Goal: Task Accomplishment & Management: Use online tool/utility

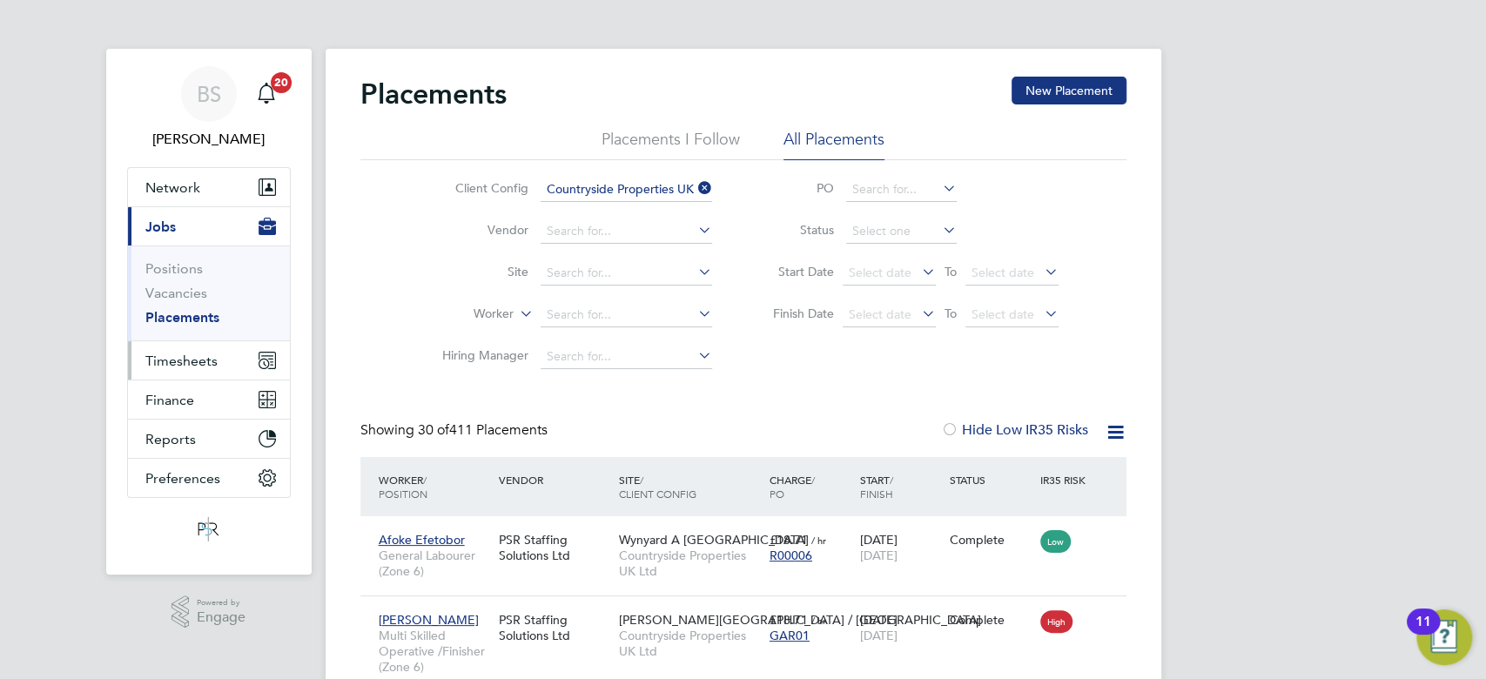
click at [186, 366] on span "Timesheets" at bounding box center [181, 361] width 72 height 17
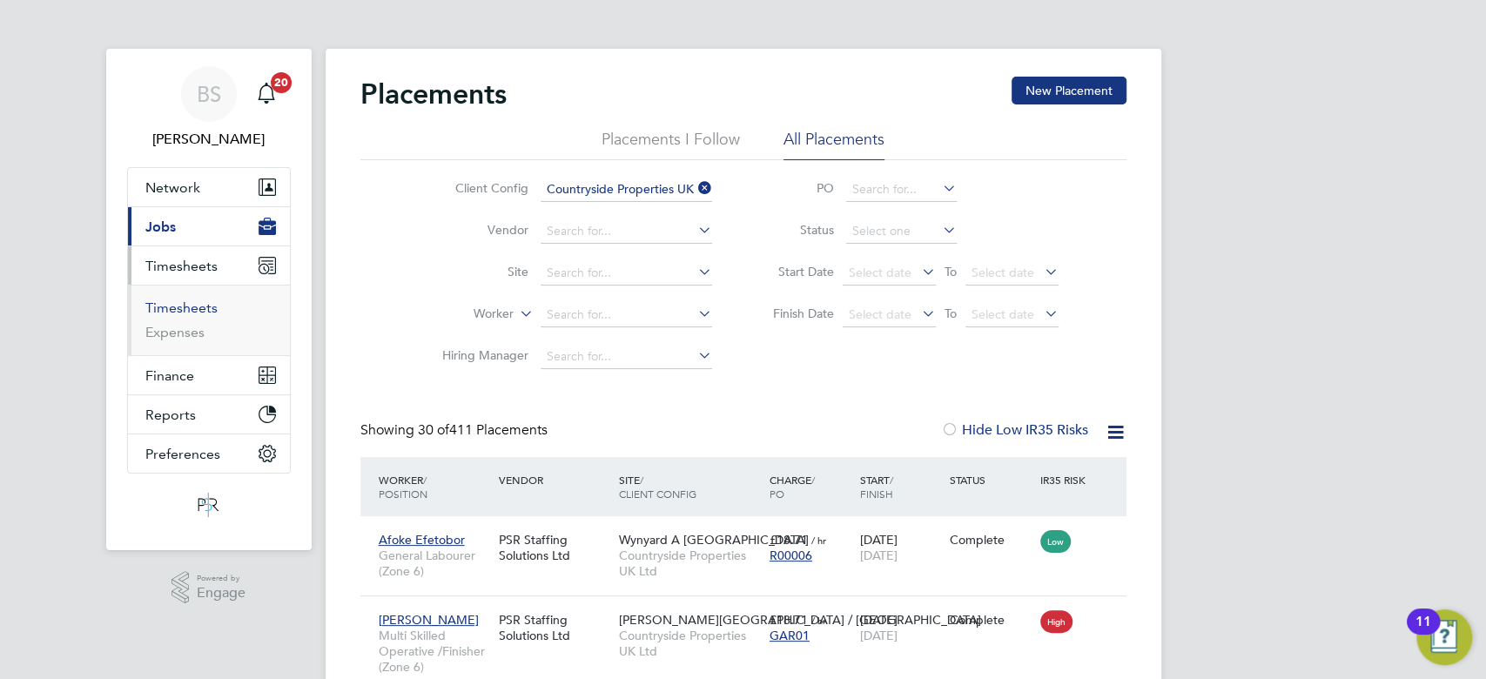
click at [209, 307] on link "Timesheets" at bounding box center [181, 307] width 72 height 17
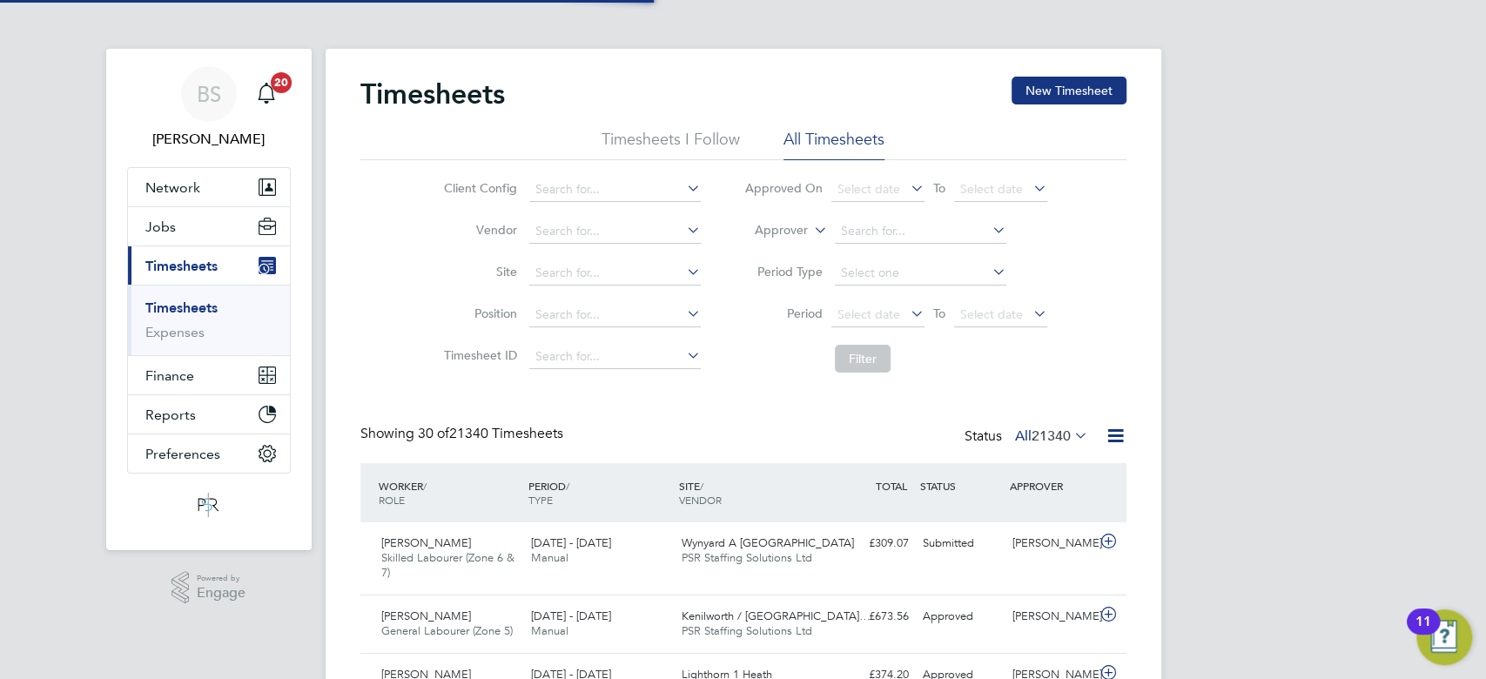
click at [803, 231] on label "Approver" at bounding box center [768, 230] width 78 height 17
click at [775, 256] on li "Worker" at bounding box center [765, 250] width 85 height 23
click at [926, 219] on input at bounding box center [920, 231] width 171 height 24
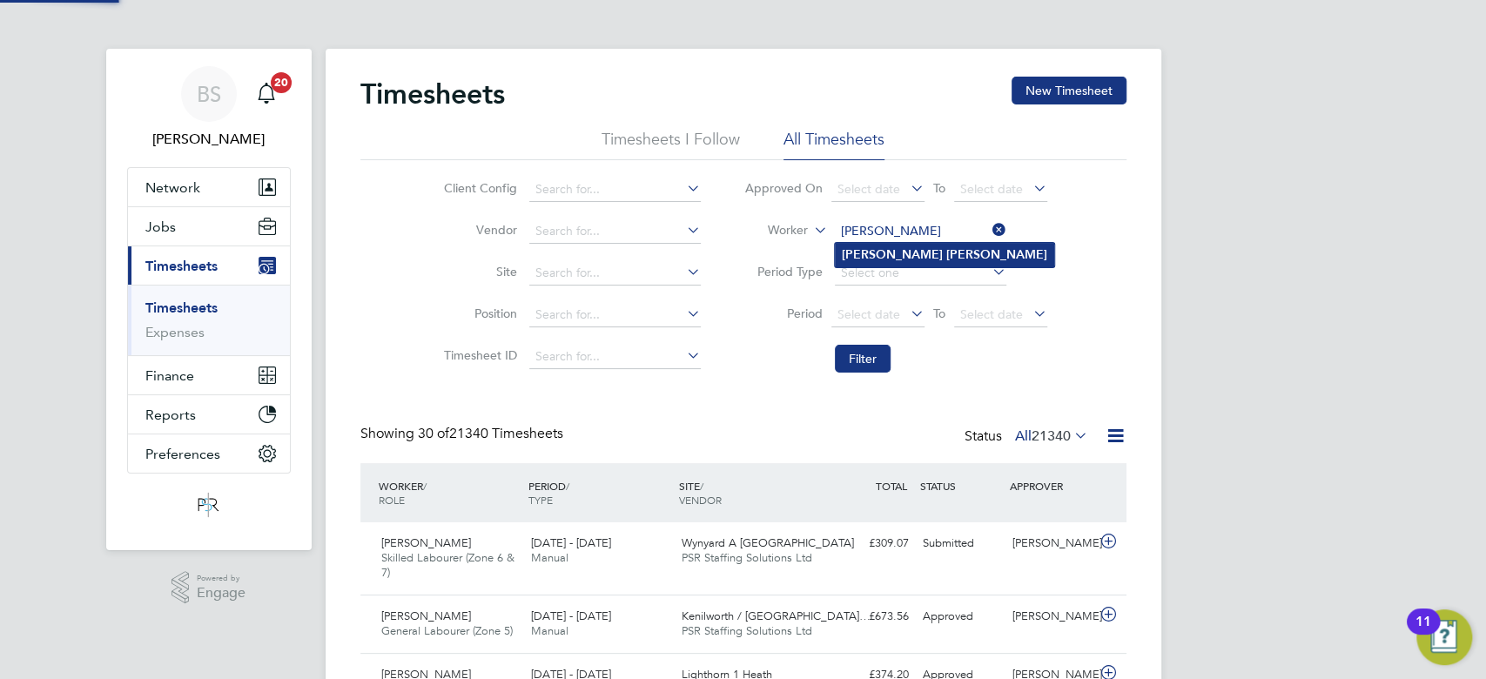
click at [946, 249] on b "[PERSON_NAME]" at bounding box center [996, 254] width 101 height 15
type input "[PERSON_NAME]"
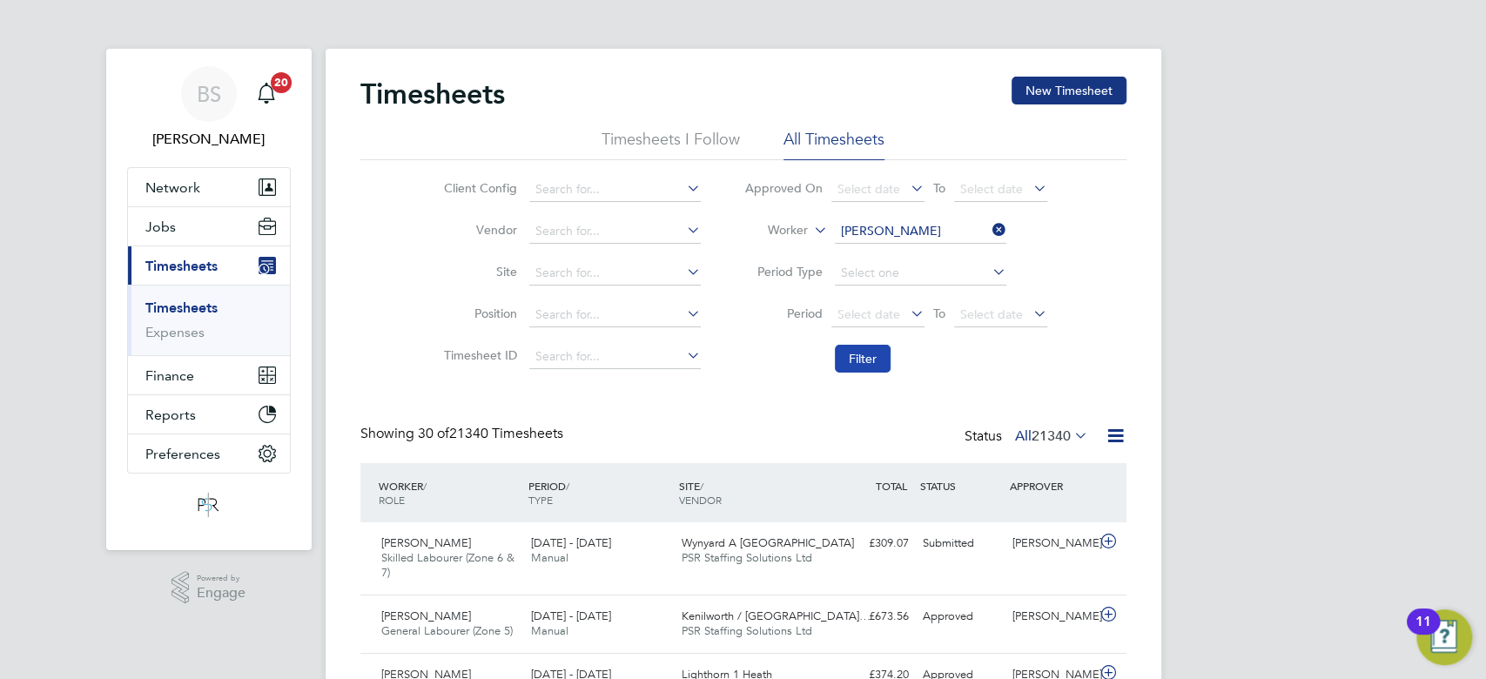
click at [850, 359] on button "Filter" at bounding box center [863, 359] width 56 height 28
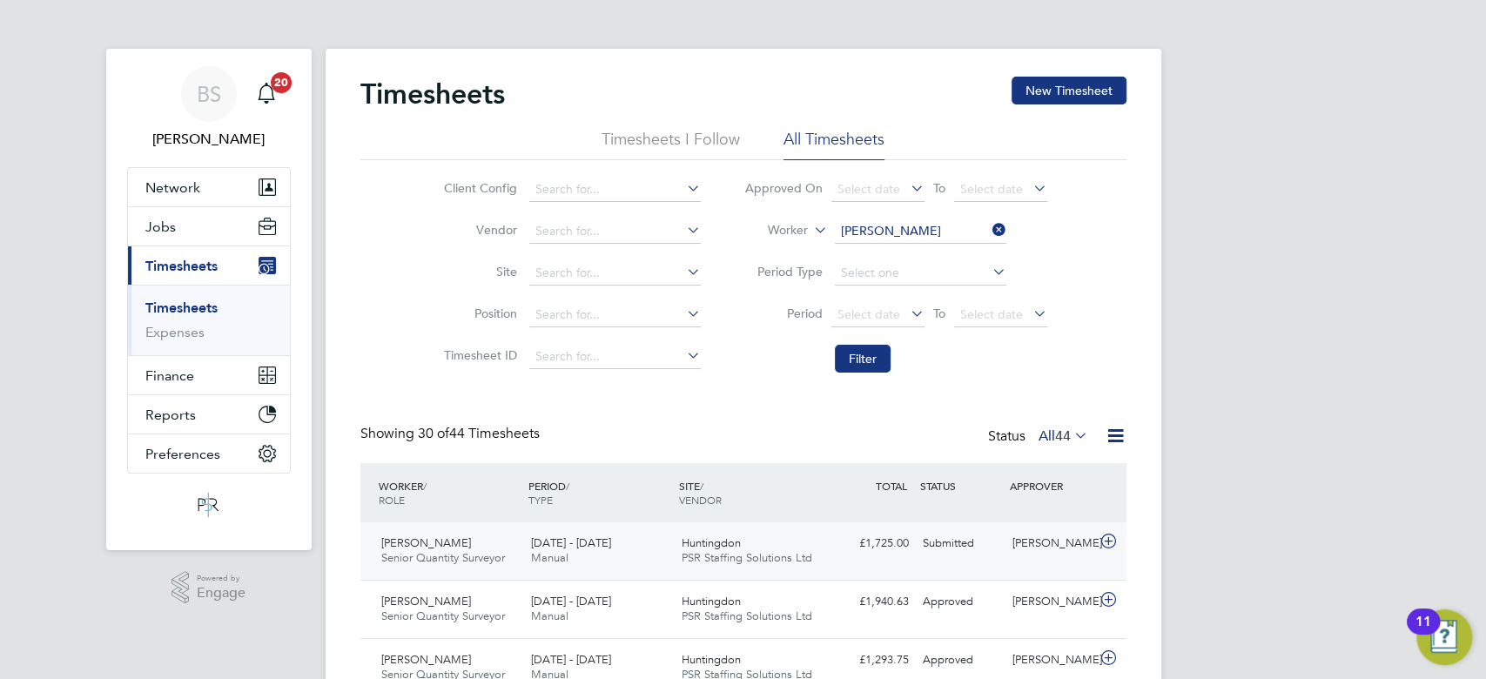
click at [783, 561] on span "PSR Staffing Solutions Ltd" at bounding box center [747, 557] width 131 height 15
